Goal: Task Accomplishment & Management: Complete application form

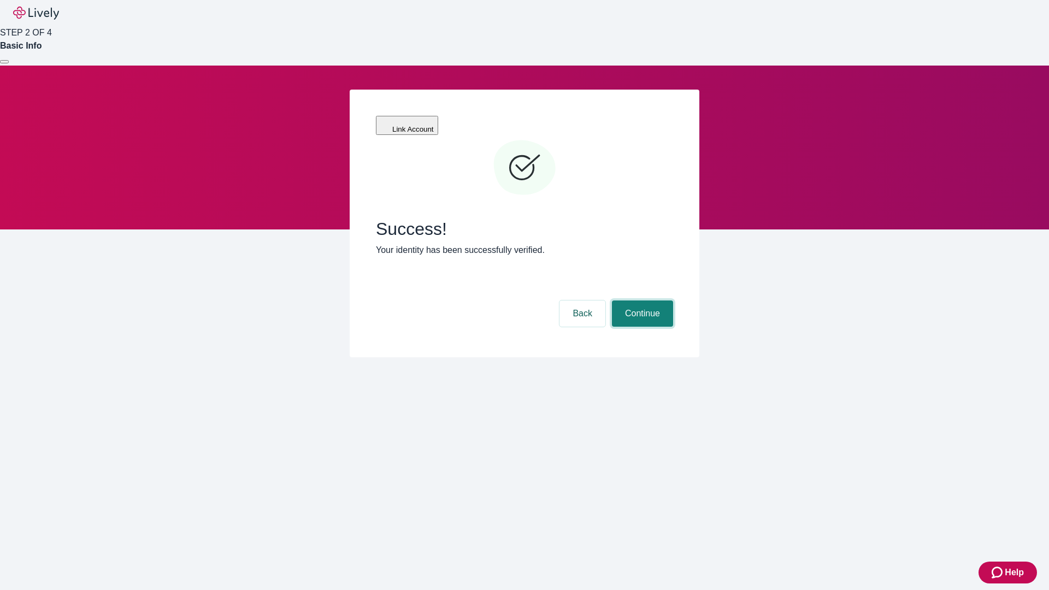
click at [641, 300] on button "Continue" at bounding box center [642, 313] width 61 height 26
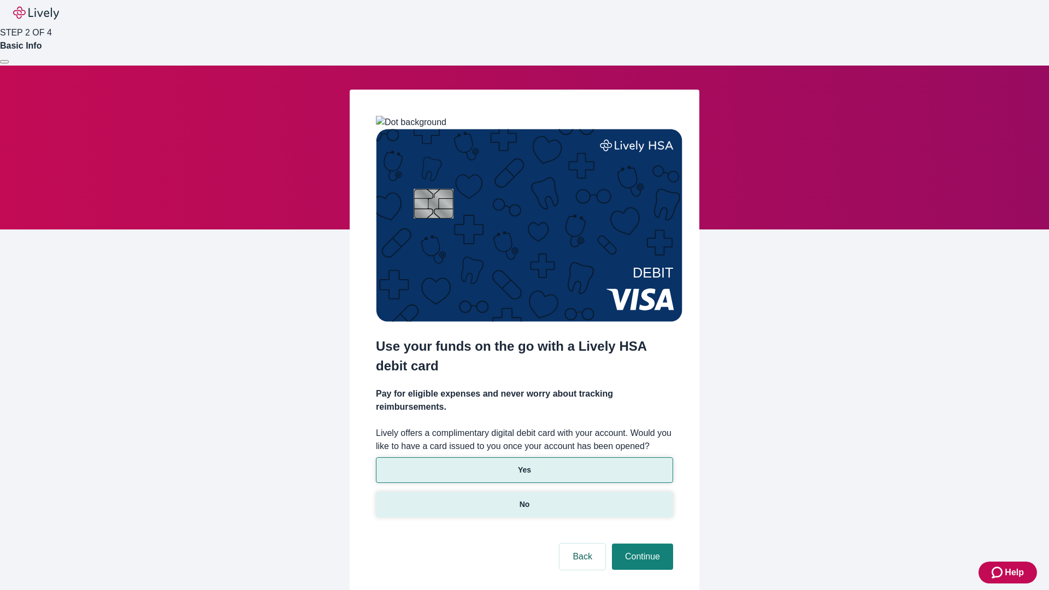
click at [524, 499] on p "No" at bounding box center [524, 504] width 10 height 11
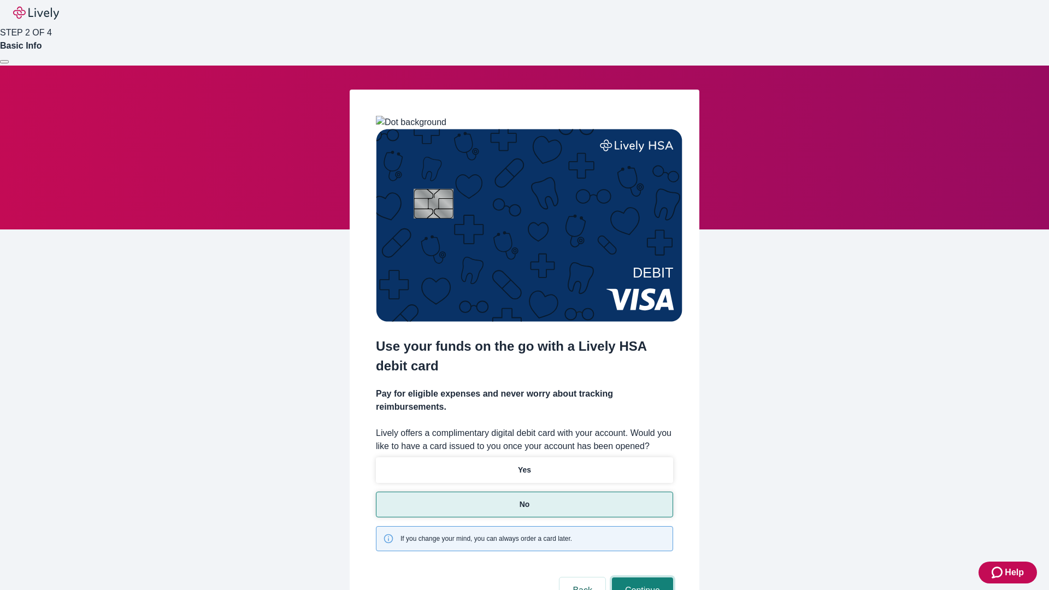
click at [641, 577] on button "Continue" at bounding box center [642, 590] width 61 height 26
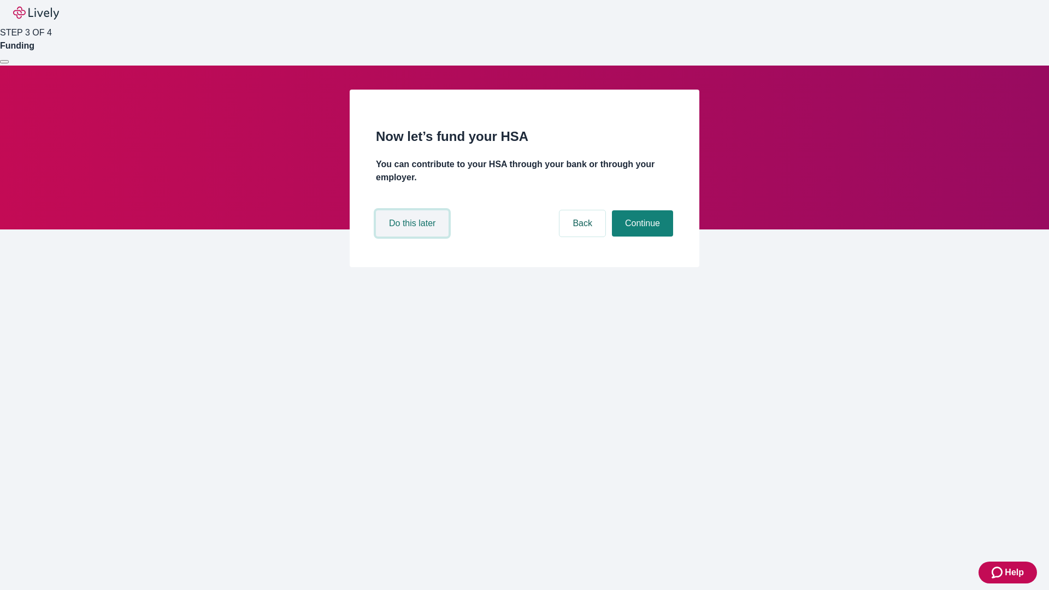
click at [413, 237] on button "Do this later" at bounding box center [412, 223] width 73 height 26
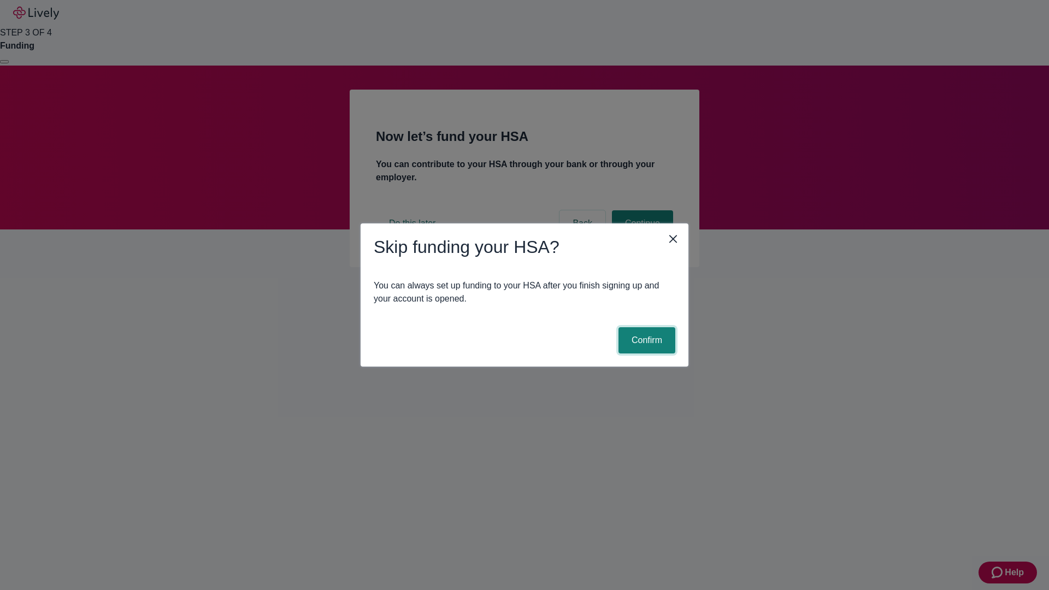
click at [645, 340] on button "Confirm" at bounding box center [646, 340] width 57 height 26
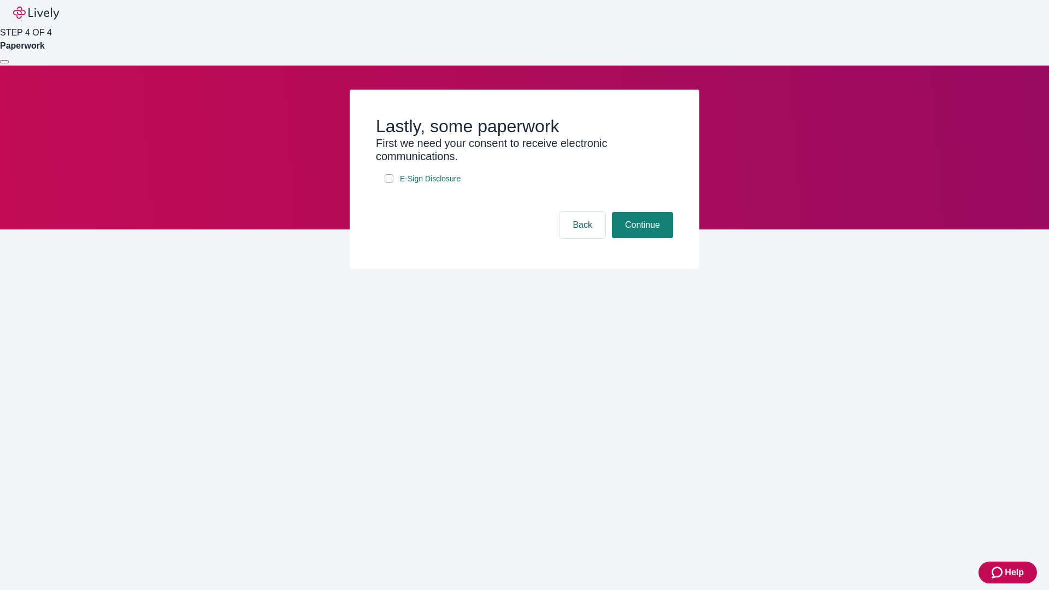
click at [389, 183] on input "E-Sign Disclosure" at bounding box center [389, 178] width 9 height 9
checkbox input "true"
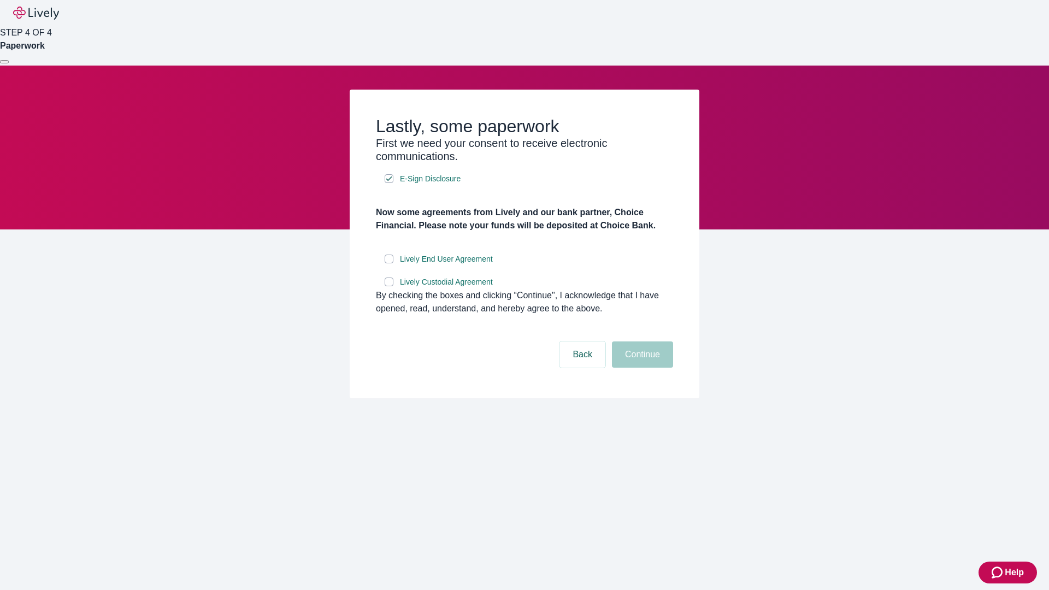
click at [389, 263] on input "Lively End User Agreement" at bounding box center [389, 259] width 9 height 9
checkbox input "true"
click at [389, 286] on input "Lively Custodial Agreement" at bounding box center [389, 281] width 9 height 9
checkbox input "true"
click at [641, 368] on button "Continue" at bounding box center [642, 354] width 61 height 26
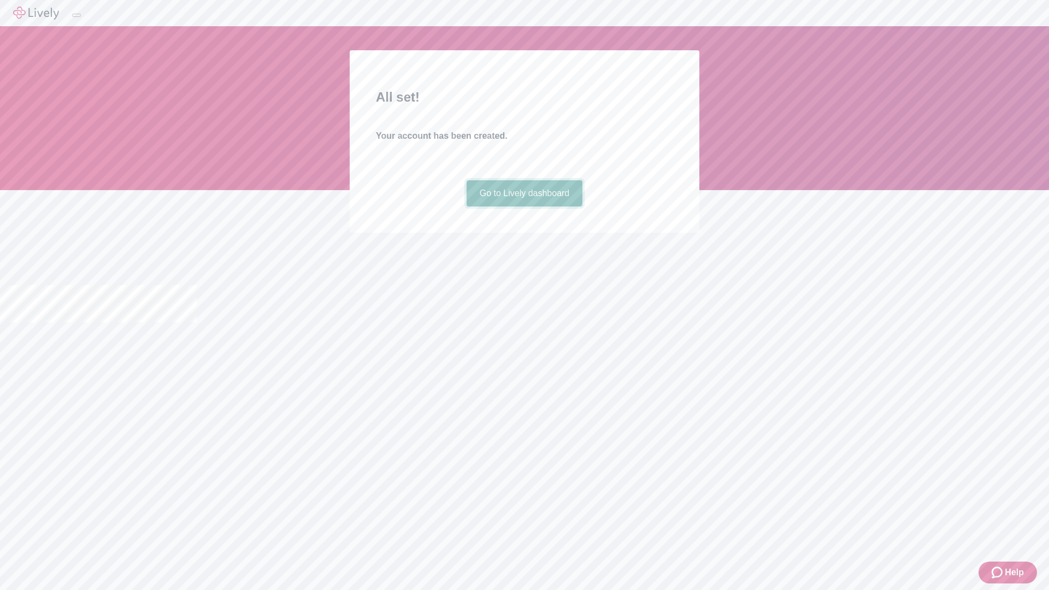
click at [524, 206] on link "Go to Lively dashboard" at bounding box center [524, 193] width 116 height 26
